Goal: Navigation & Orientation: Understand site structure

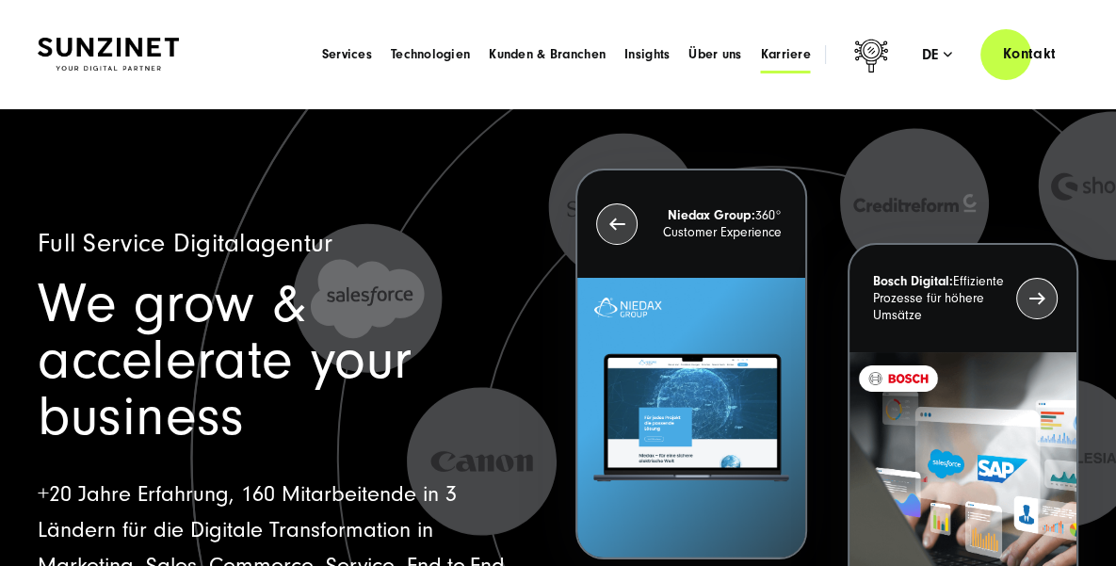
click at [793, 56] on span "Karriere" at bounding box center [786, 54] width 50 height 19
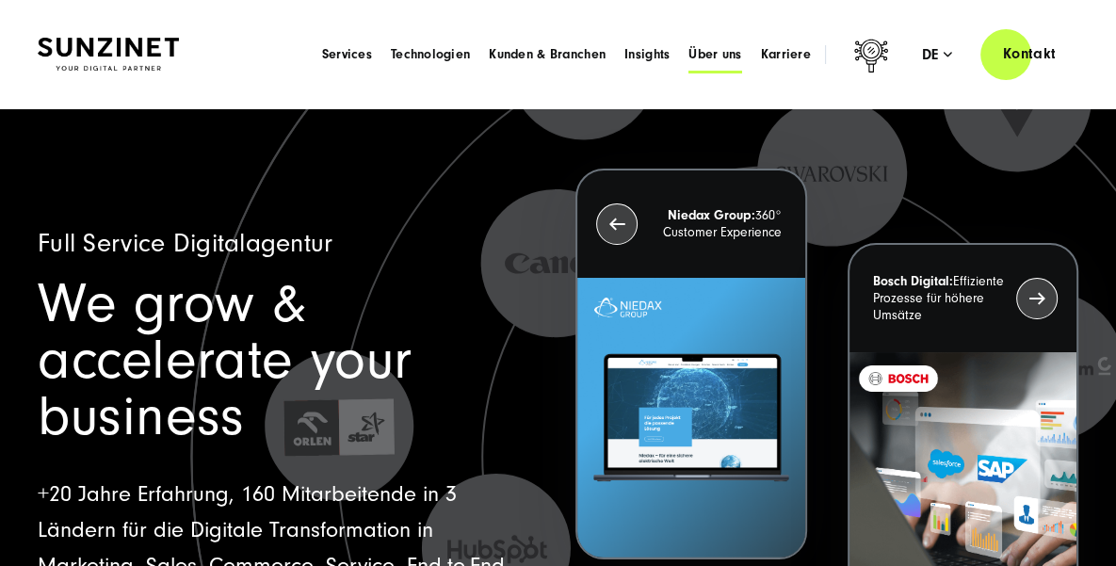
click at [700, 54] on span "Über uns" at bounding box center [714, 54] width 53 height 19
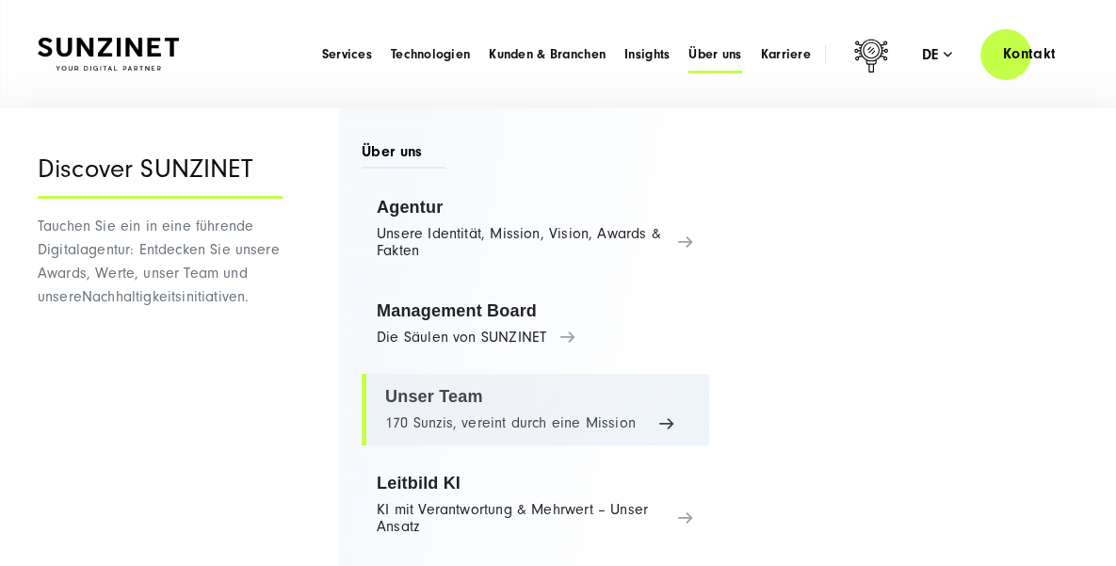
click at [433, 392] on link "Unser Team 170 Sunzis, vereint durch eine Mission" at bounding box center [535, 410] width 347 height 72
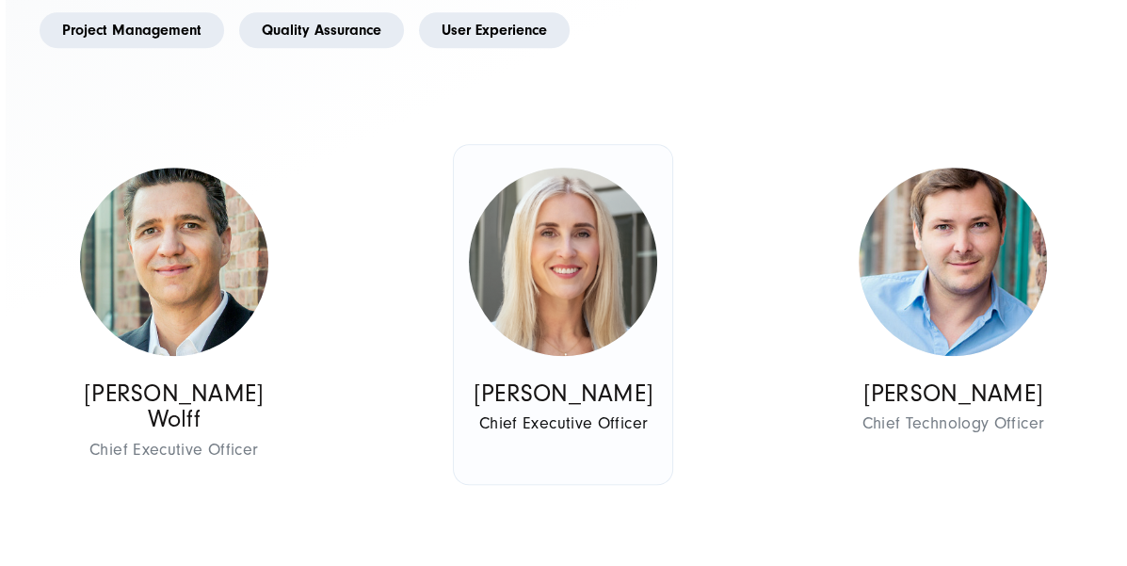
scroll to position [772, 0]
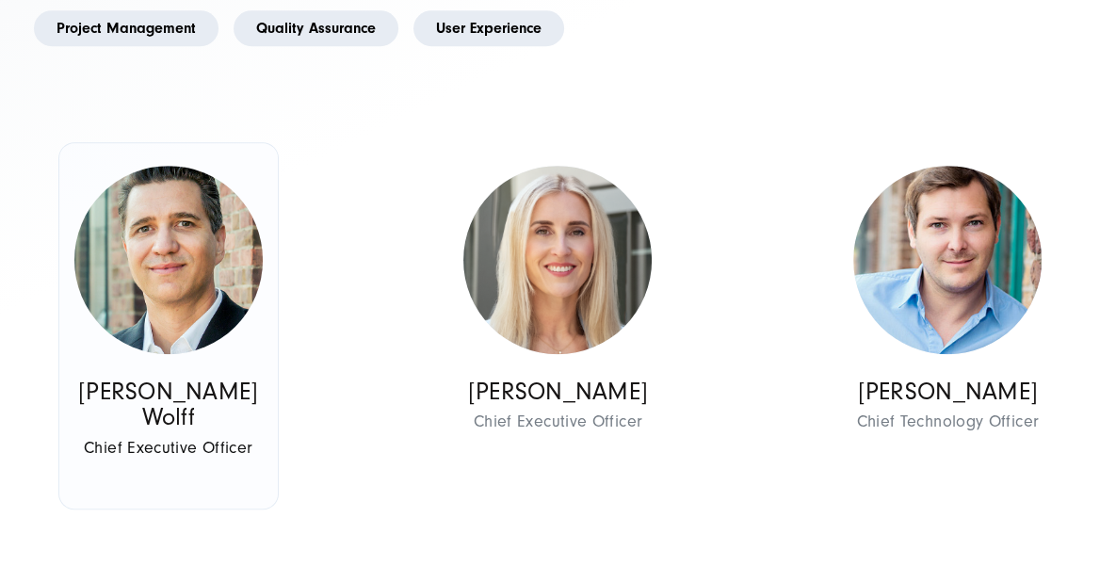
click at [218, 311] on img at bounding box center [168, 260] width 188 height 188
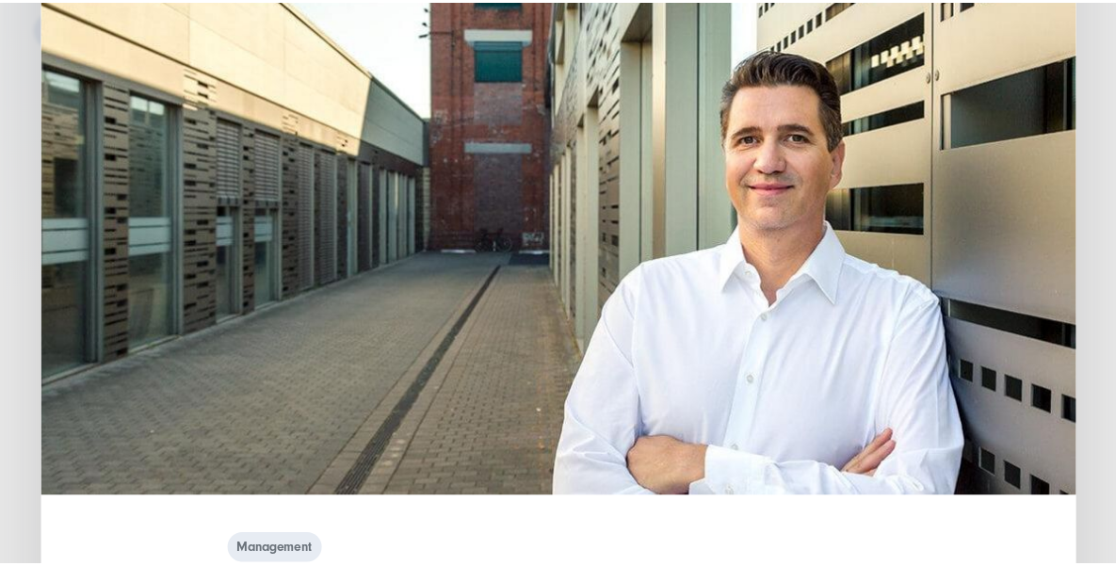
scroll to position [0, 0]
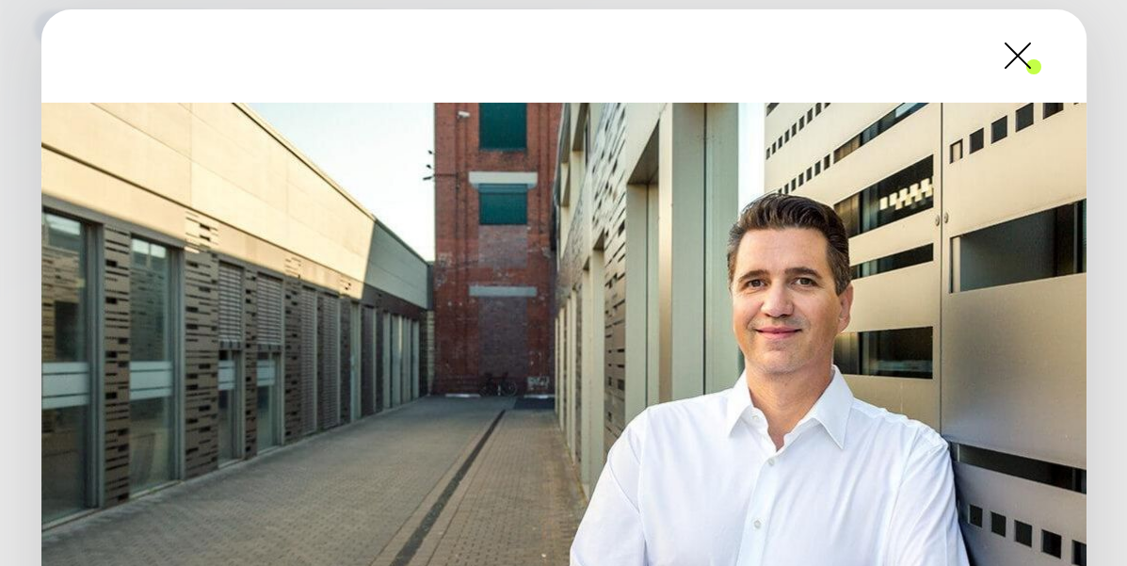
click at [1041, 56] on span at bounding box center [1041, 55] width 0 height 47
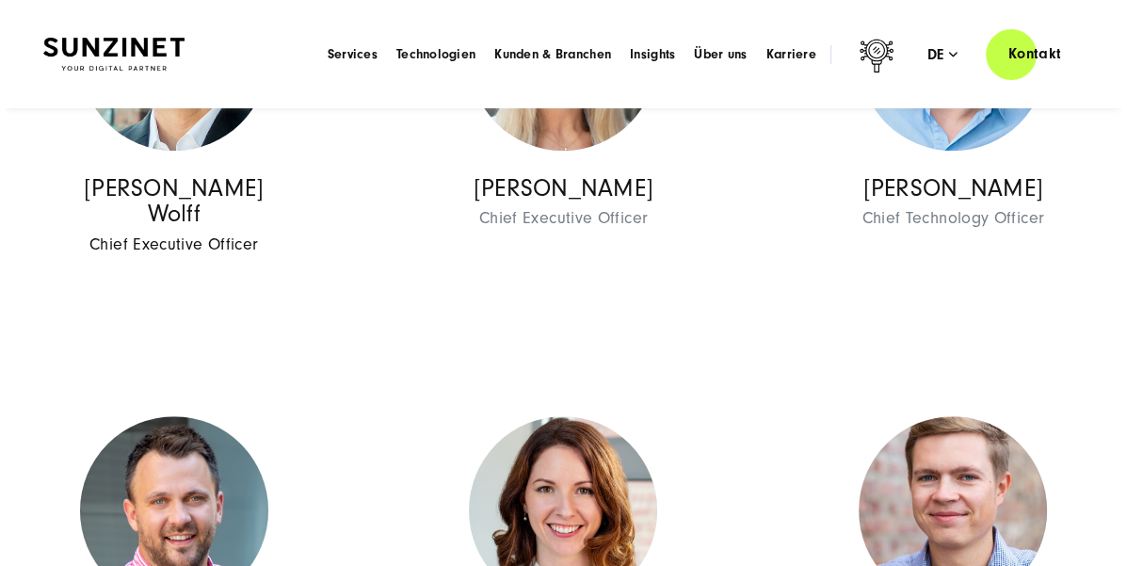
scroll to position [975, 0]
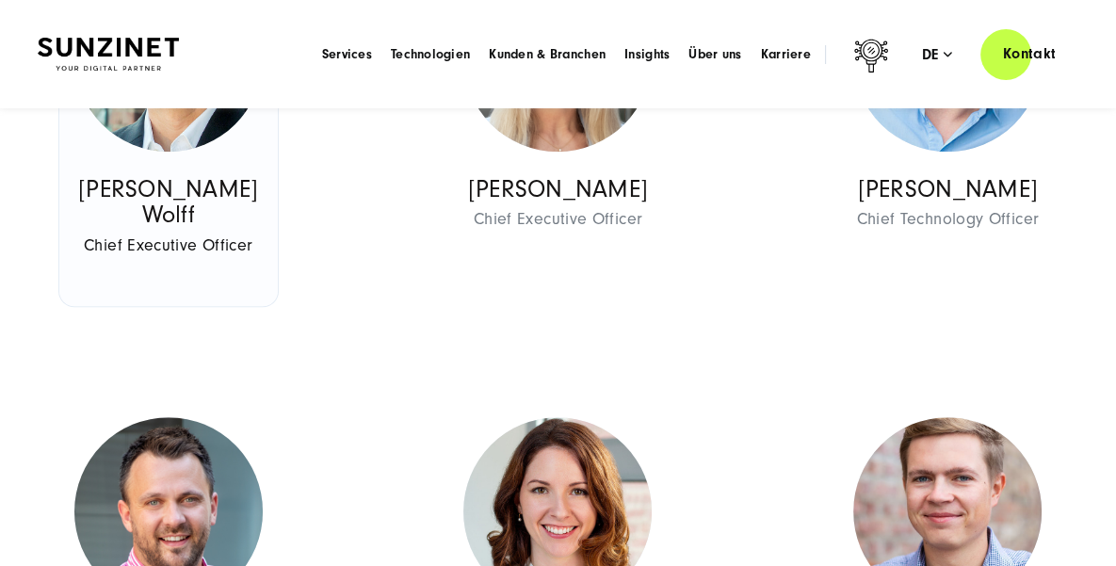
click at [204, 245] on span "Chief Executive Officer" at bounding box center [168, 245] width 188 height 29
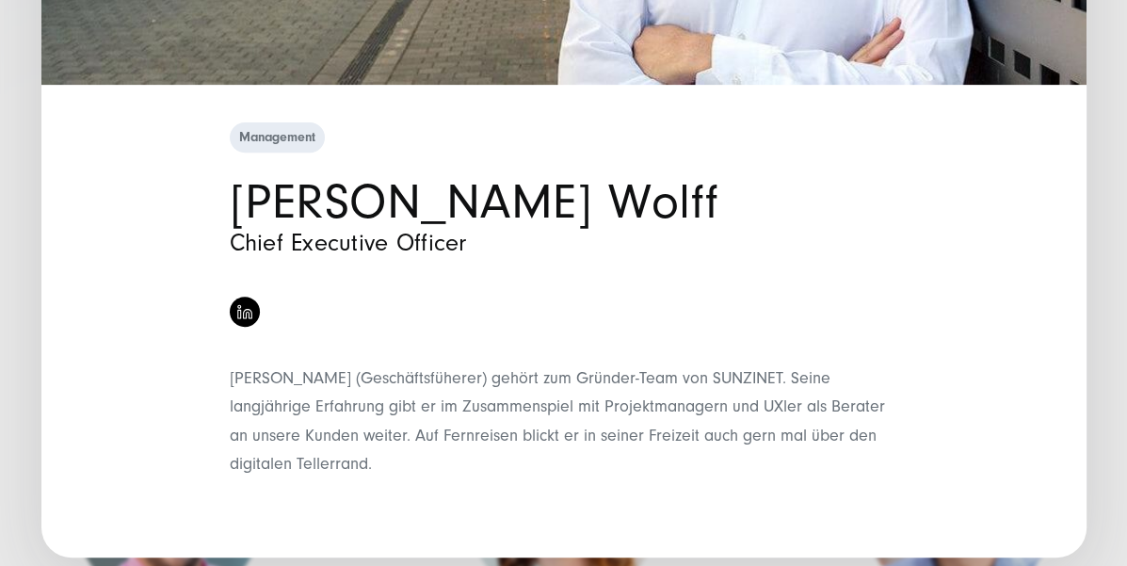
scroll to position [0, 0]
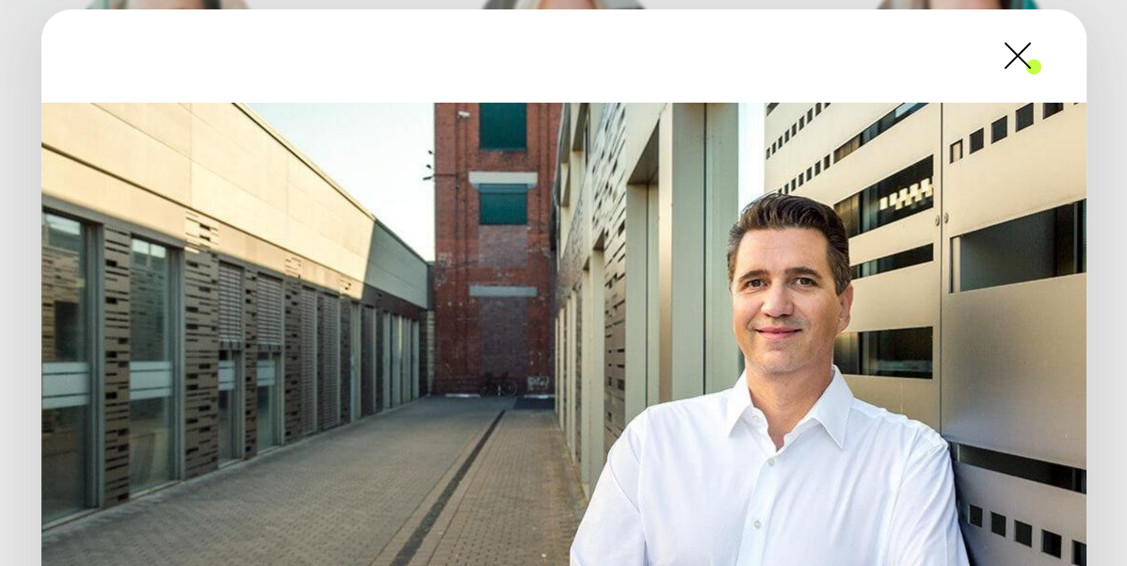
click at [1041, 63] on span at bounding box center [1041, 55] width 0 height 47
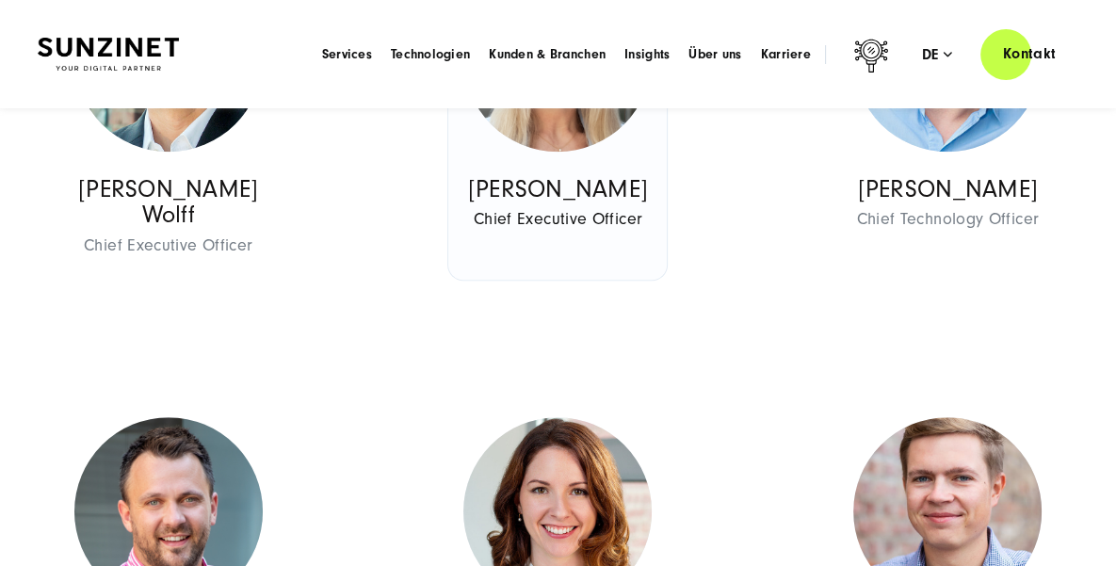
click at [559, 130] on img at bounding box center [557, 57] width 188 height 188
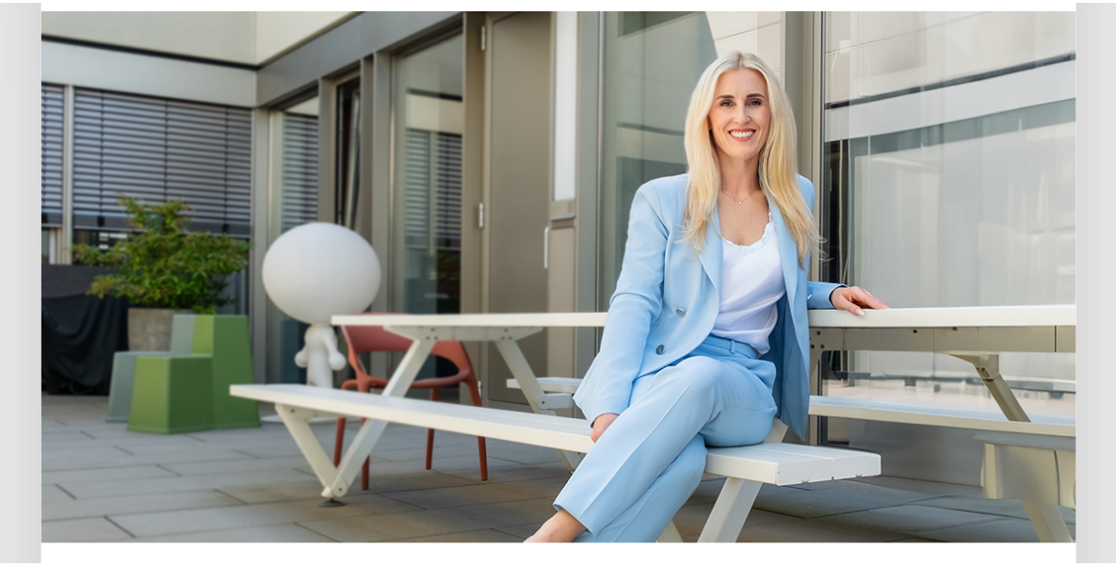
scroll to position [61, 0]
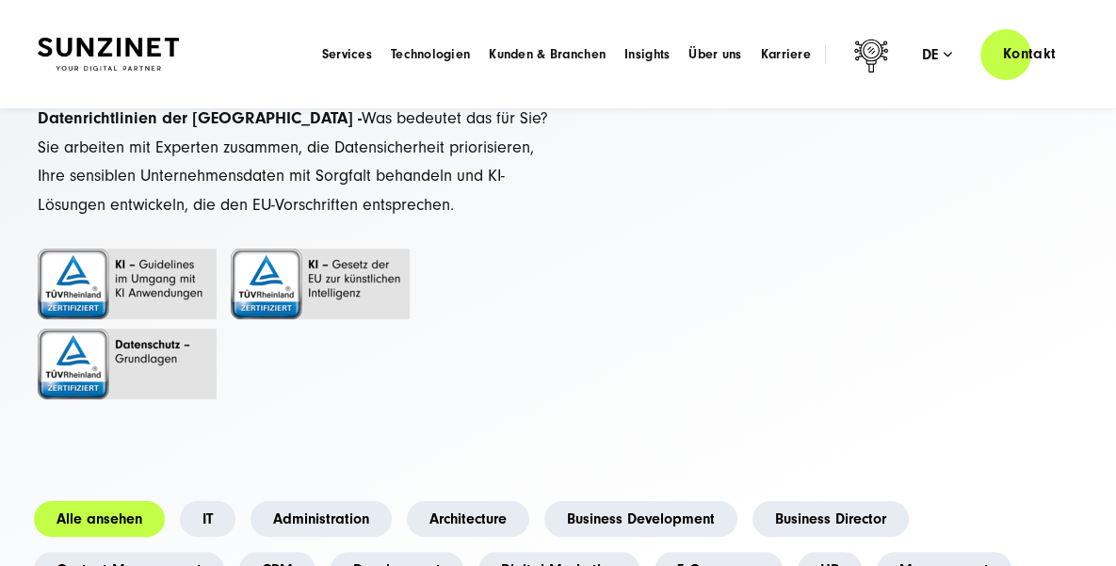
scroll to position [0, 0]
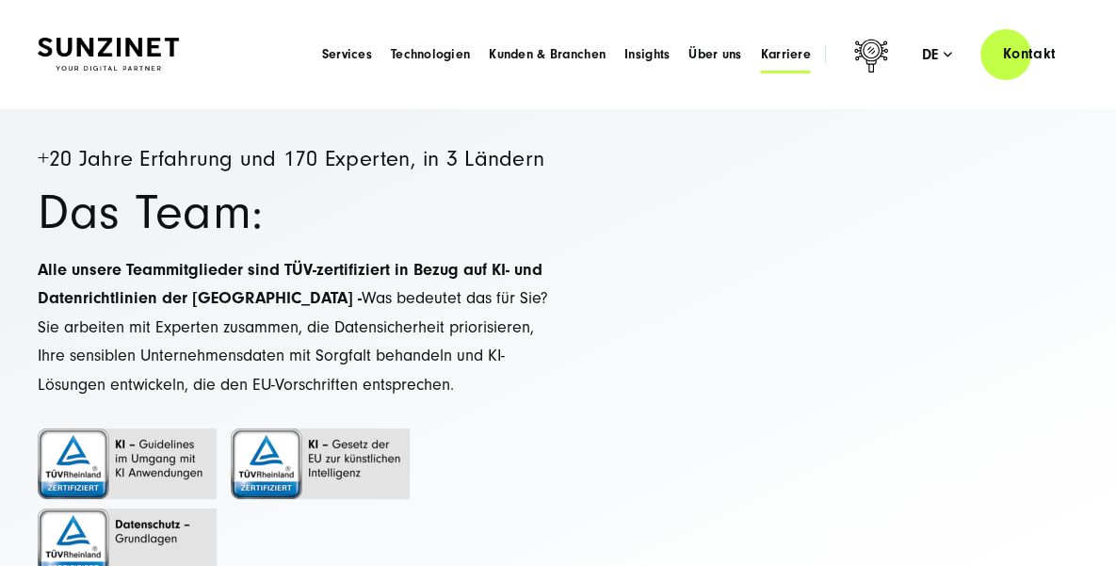
click at [786, 62] on span "Karriere" at bounding box center [786, 54] width 50 height 19
click at [719, 67] on div "Menu Services Menu Full Service Digitalagentur Wir lösen komplexe Herausforderu…" at bounding box center [696, 54] width 766 height 54
click at [720, 55] on span "Über uns" at bounding box center [714, 54] width 53 height 19
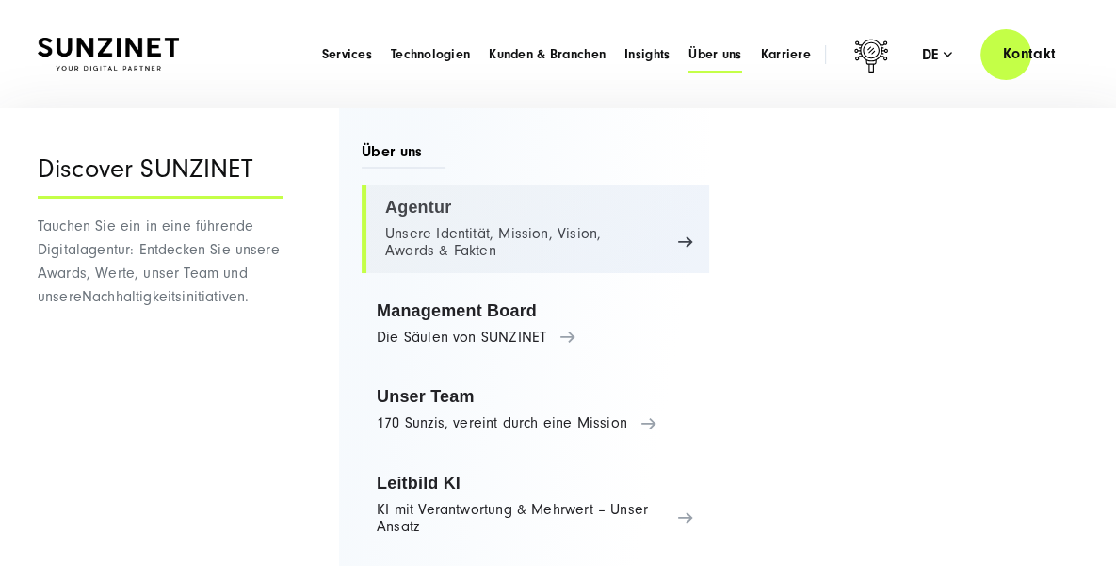
click at [494, 255] on link "Agentur Unsere Identität, Mission, Vision, Awards & Fakten" at bounding box center [535, 229] width 347 height 89
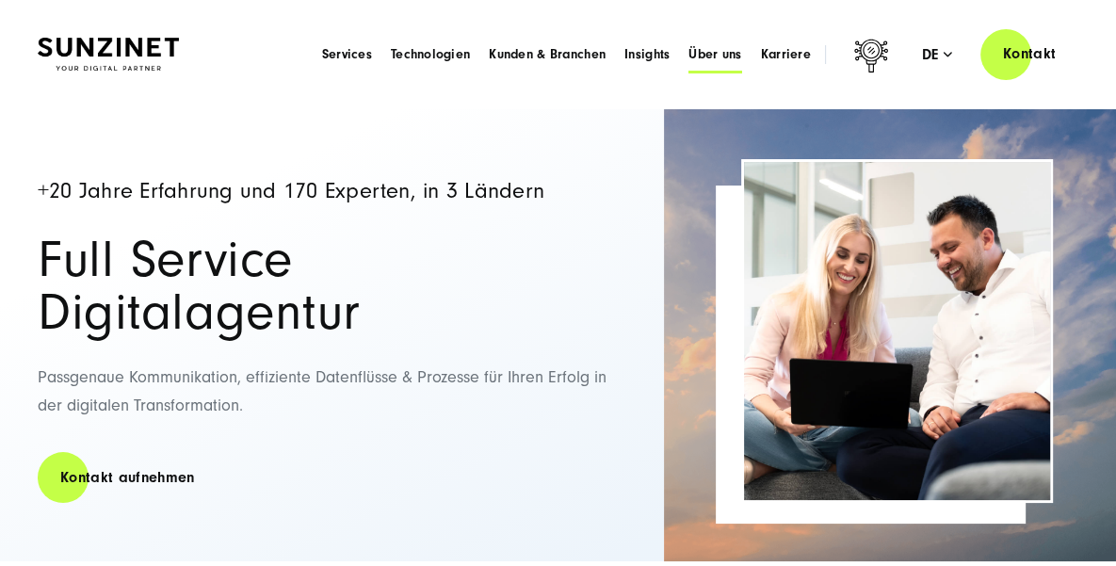
click at [726, 57] on span "Über uns" at bounding box center [714, 54] width 53 height 19
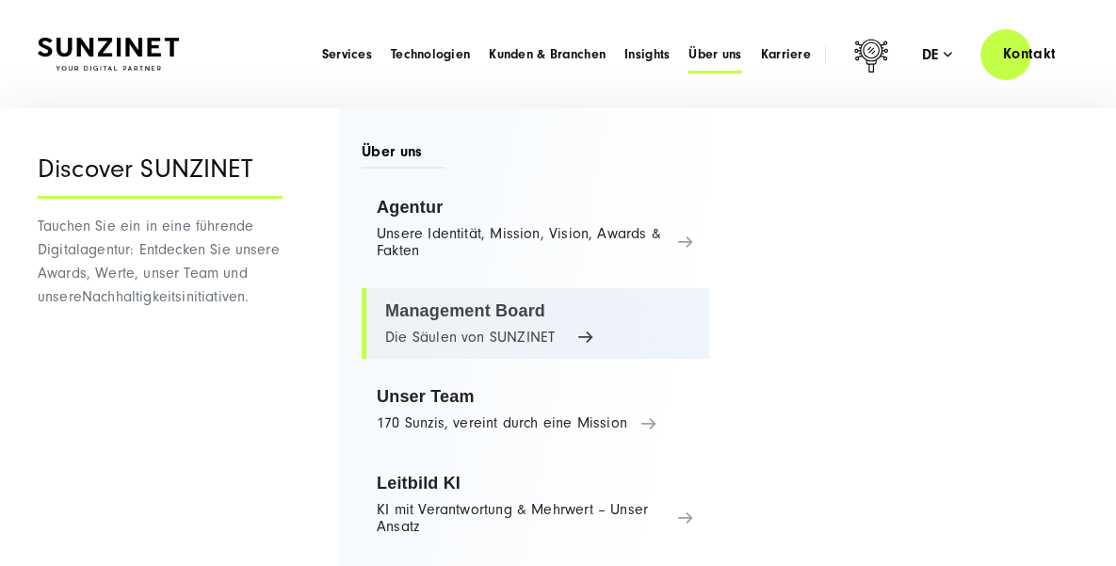
click at [497, 312] on link "Management Board Die Säulen von SUNZINET" at bounding box center [535, 324] width 347 height 72
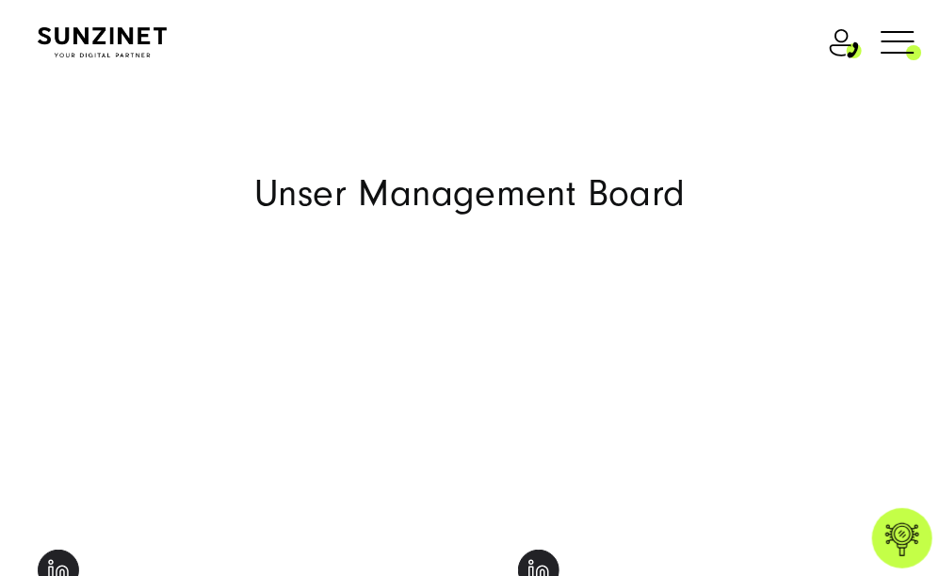
click at [111, 43] on img at bounding box center [102, 42] width 129 height 30
